Goal: Transaction & Acquisition: Purchase product/service

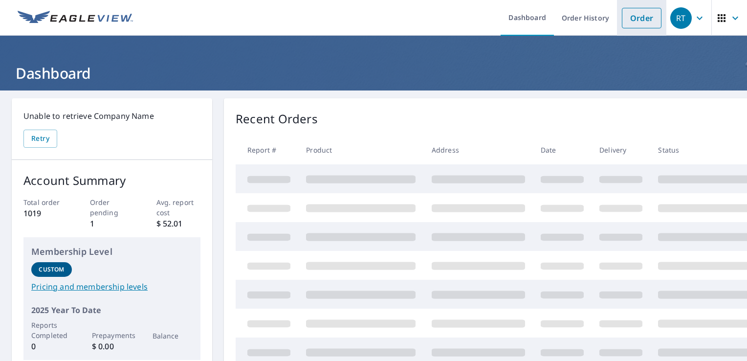
click at [641, 11] on link "Order" at bounding box center [642, 18] width 40 height 21
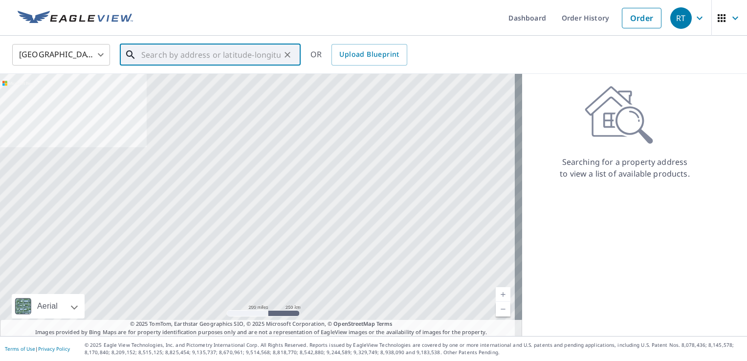
click at [168, 55] on input "text" at bounding box center [210, 54] width 139 height 27
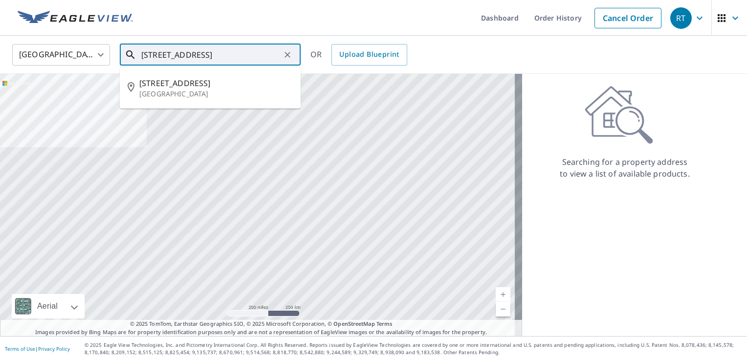
click at [197, 84] on span "[STREET_ADDRESS]" at bounding box center [216, 83] width 154 height 12
type input "[STREET_ADDRESS]"
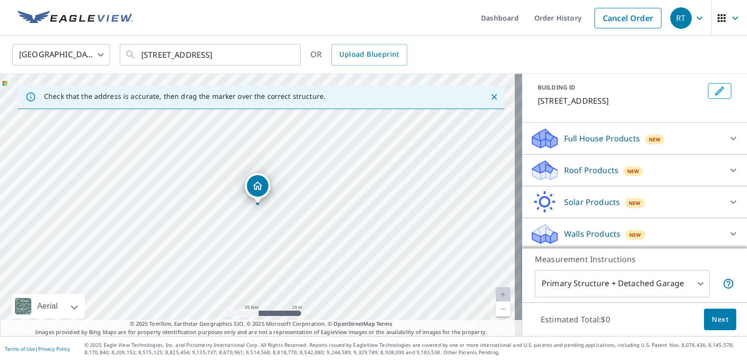
scroll to position [53, 0]
click at [593, 132] on p "Full House Products" at bounding box center [602, 138] width 76 height 12
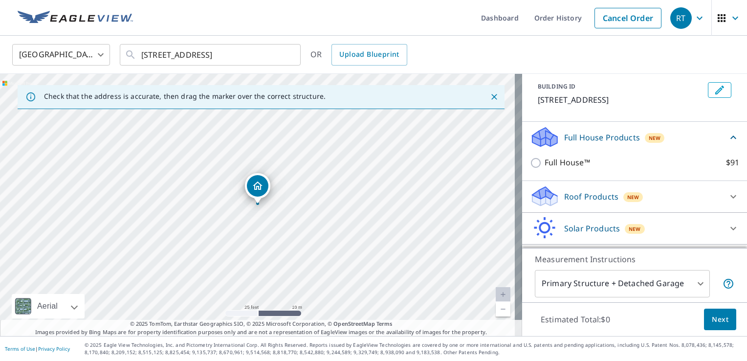
click at [593, 132] on p "Full House Products" at bounding box center [602, 138] width 76 height 12
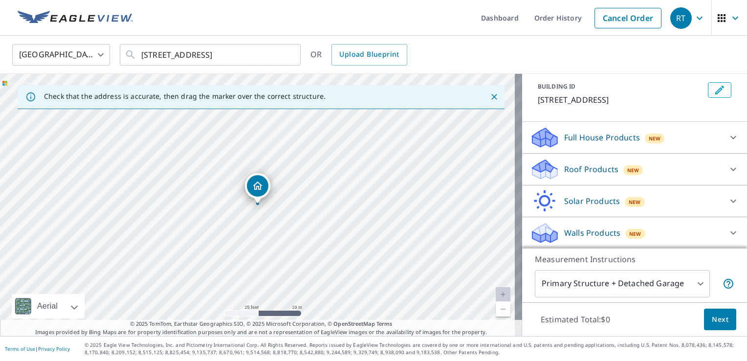
click at [599, 236] on p "Walls Products" at bounding box center [592, 233] width 56 height 12
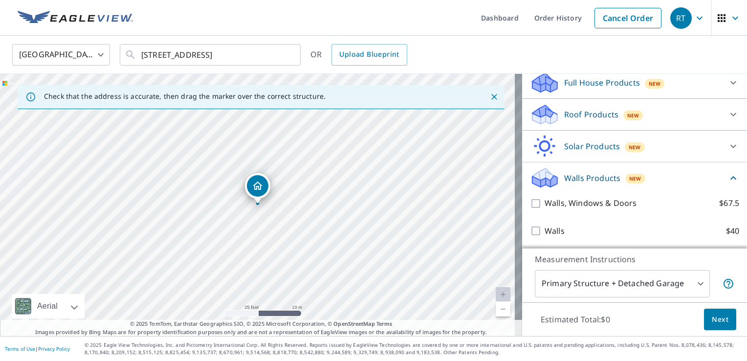
scroll to position [59, 0]
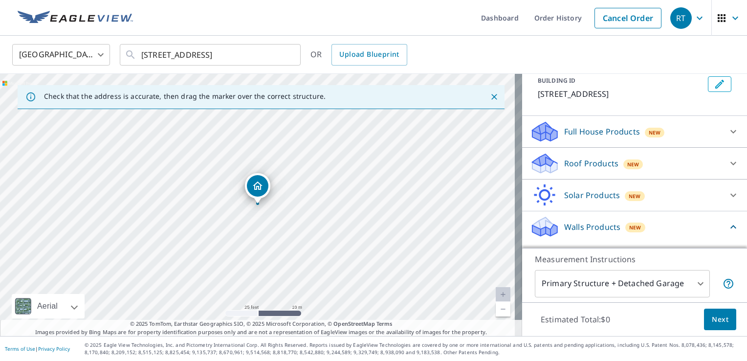
click at [593, 130] on p "Full House Products" at bounding box center [602, 132] width 76 height 12
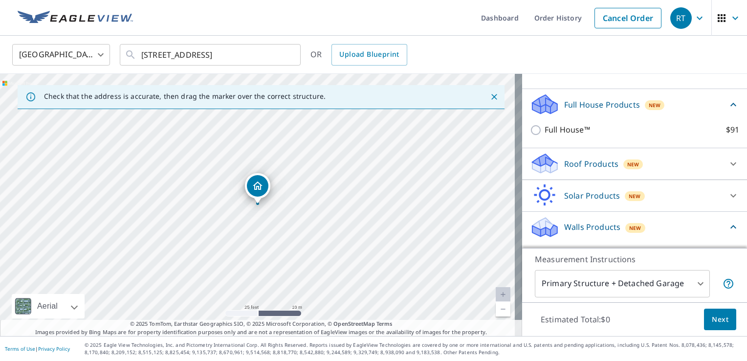
scroll to position [135, 0]
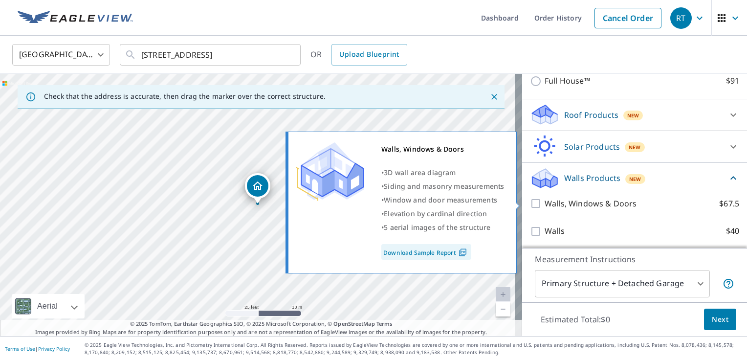
click at [531, 203] on input "Walls, Windows & Doors $67.5" at bounding box center [537, 204] width 15 height 12
checkbox input "true"
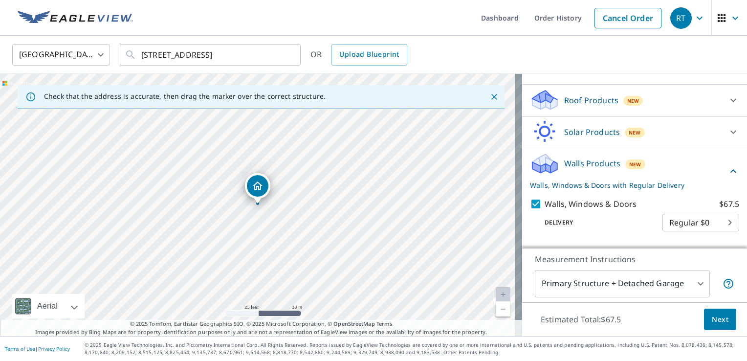
scroll to position [172, 0]
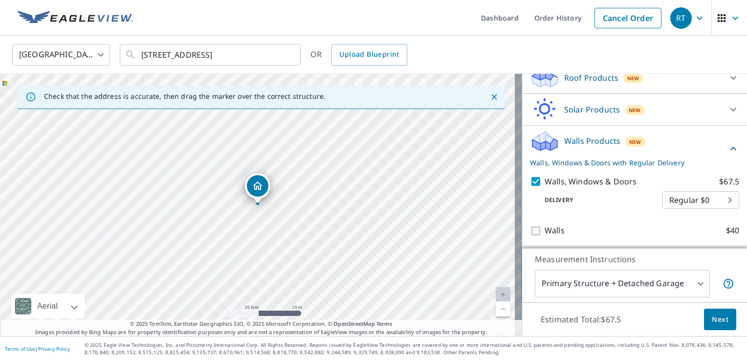
click at [614, 283] on body "RT RT Dashboard Order History Cancel Order RT [GEOGRAPHIC_DATA] [GEOGRAPHIC_DAT…" at bounding box center [373, 180] width 747 height 361
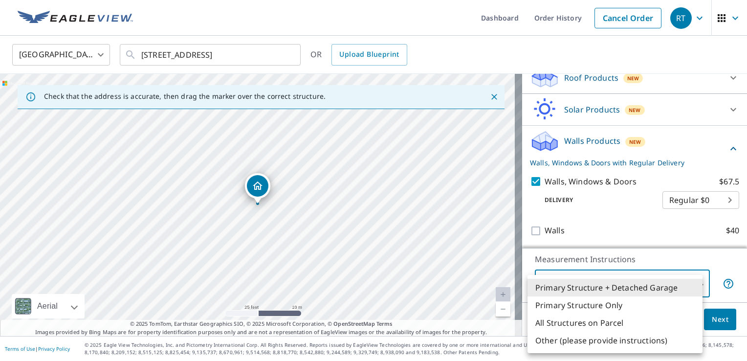
click at [612, 303] on li "Primary Structure Only" at bounding box center [615, 305] width 175 height 18
type input "2"
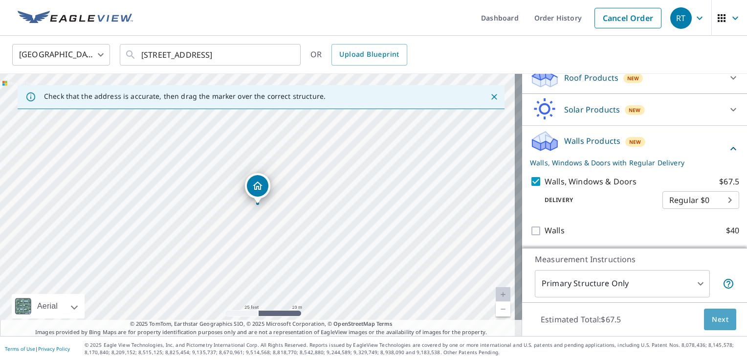
click at [716, 322] on span "Next" at bounding box center [720, 320] width 17 height 12
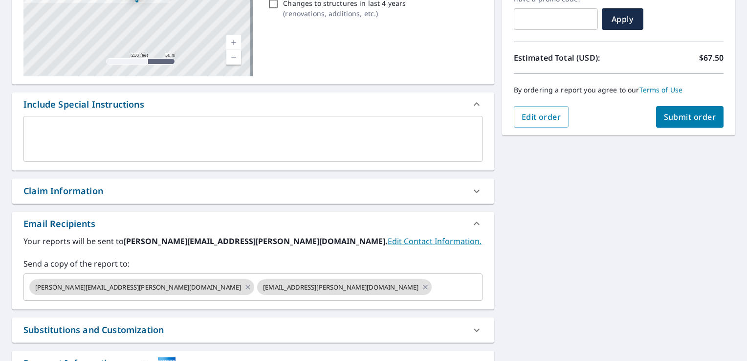
scroll to position [196, 0]
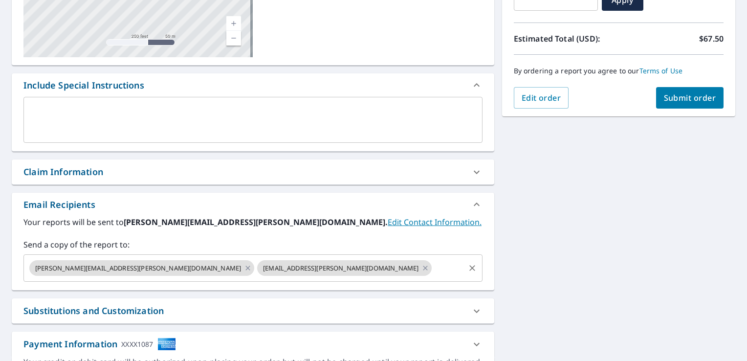
click at [433, 271] on input "text" at bounding box center [448, 268] width 30 height 19
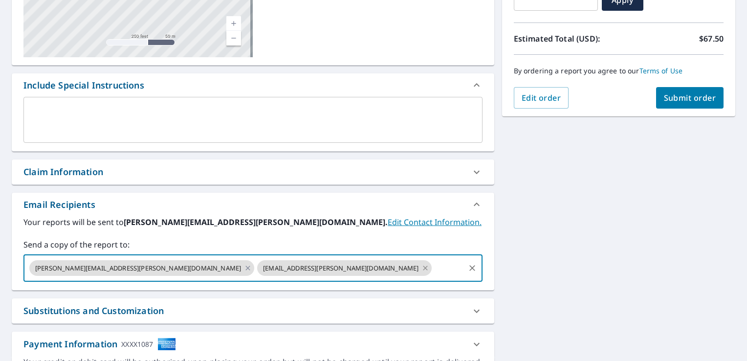
click at [422, 266] on icon at bounding box center [426, 268] width 8 height 11
click at [244, 268] on icon at bounding box center [248, 268] width 8 height 11
checkbox input "true"
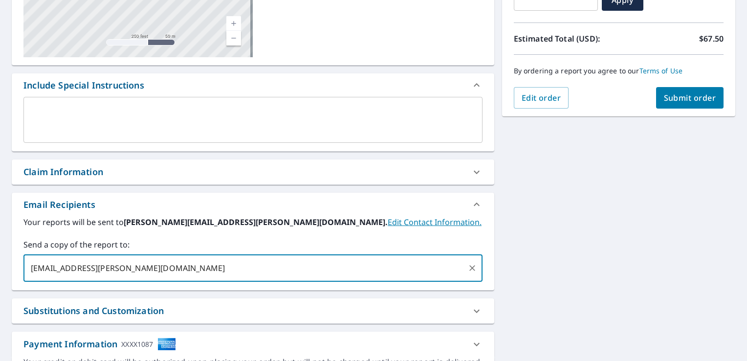
type input "[EMAIL_ADDRESS][PERSON_NAME][DOMAIN_NAME]"
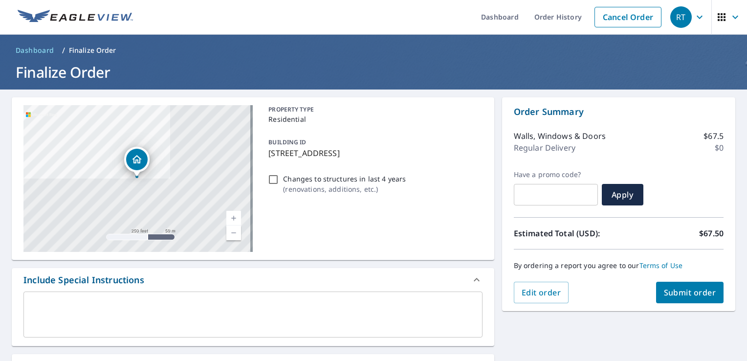
scroll to position [0, 0]
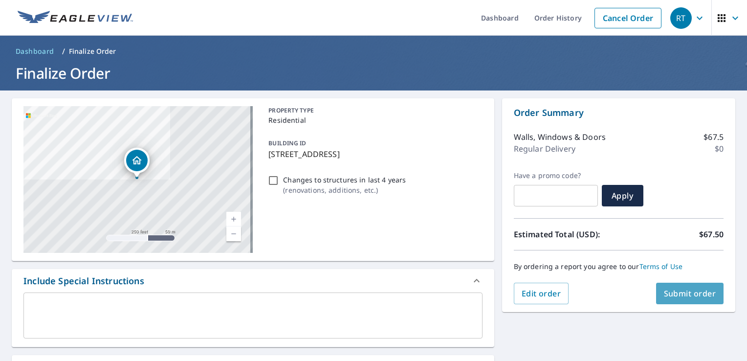
click at [687, 291] on span "Submit order" at bounding box center [690, 293] width 52 height 11
checkbox input "true"
